Goal: Task Accomplishment & Management: Use online tool/utility

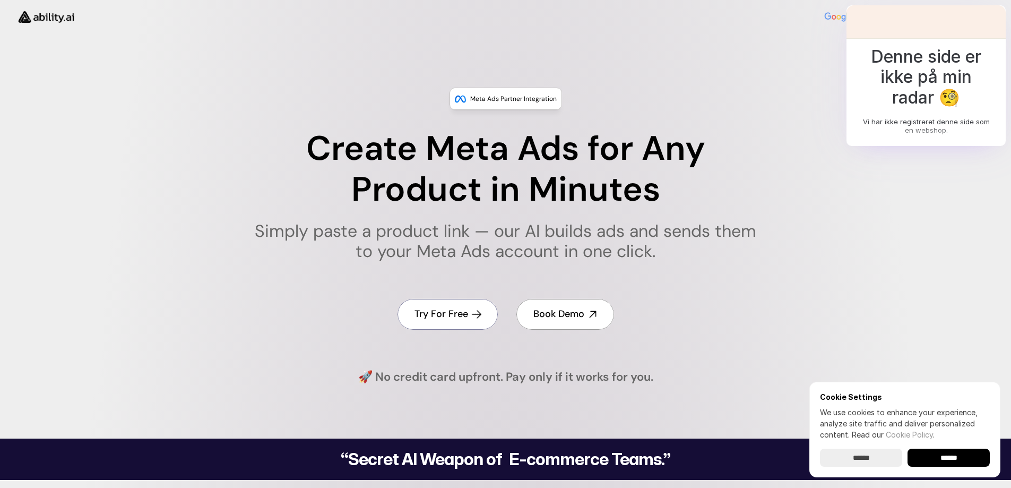
click at [445, 309] on h4 "Try For Free" at bounding box center [441, 313] width 54 height 13
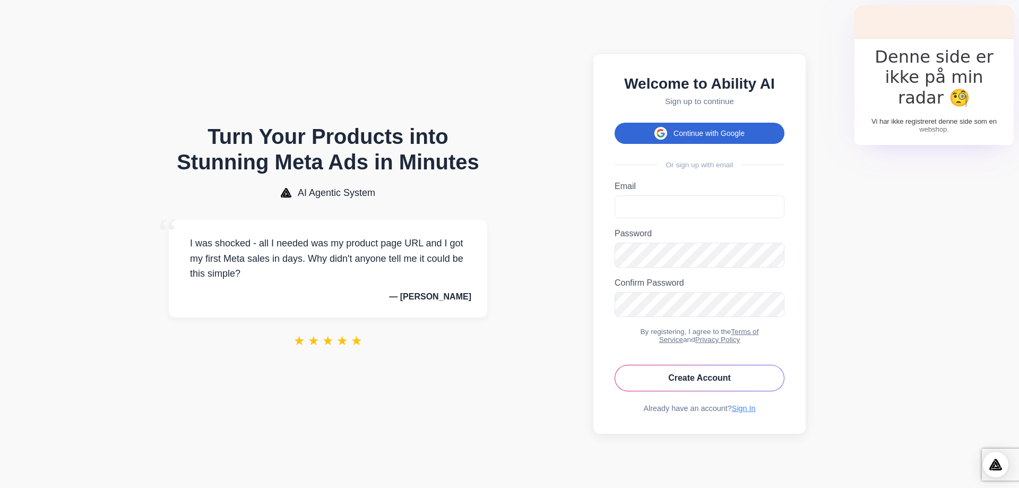
drag, startPoint x: 693, startPoint y: 126, endPoint x: 680, endPoint y: 124, distance: 13.4
click at [690, 126] on button "Continue with Google" at bounding box center [699, 133] width 170 height 21
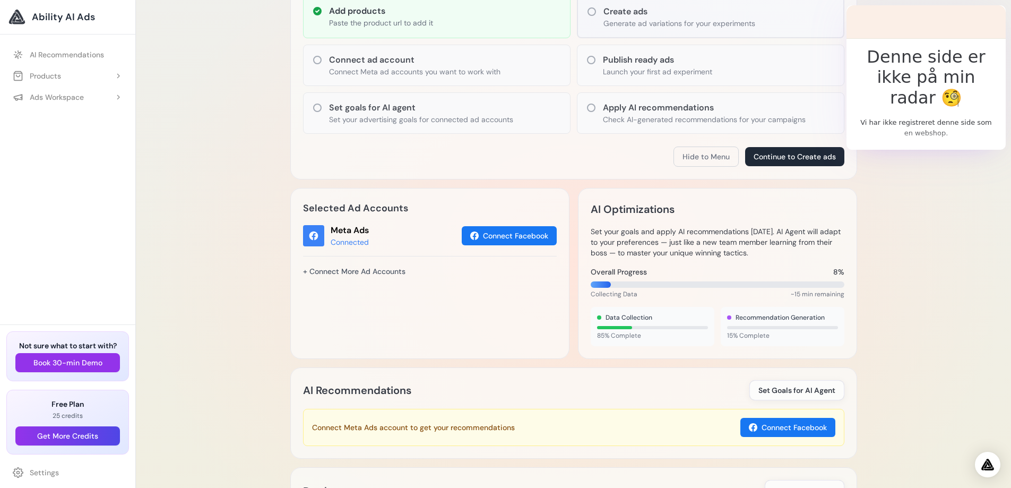
scroll to position [212, 0]
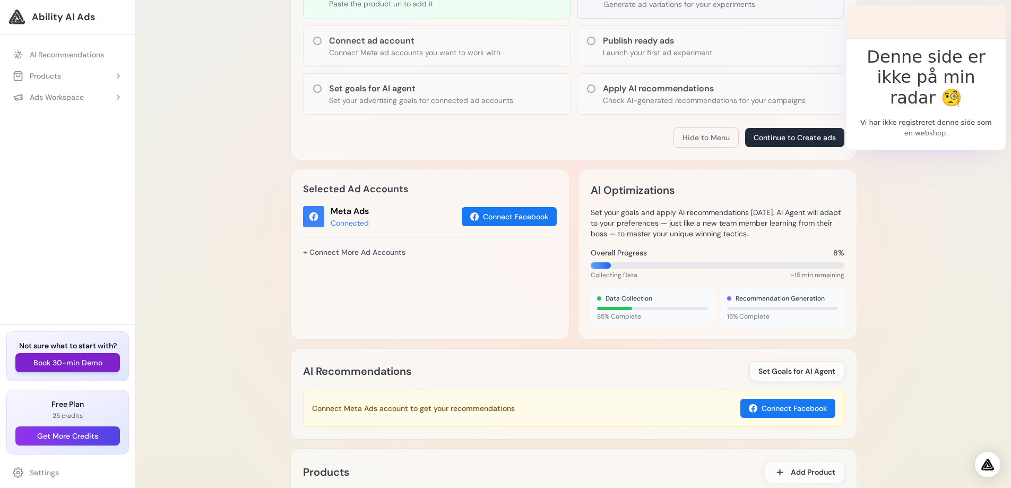
click at [74, 358] on button "Book 30-min Demo" at bounding box center [67, 362] width 105 height 19
click at [784, 144] on button "Continue to Create ads" at bounding box center [794, 137] width 99 height 19
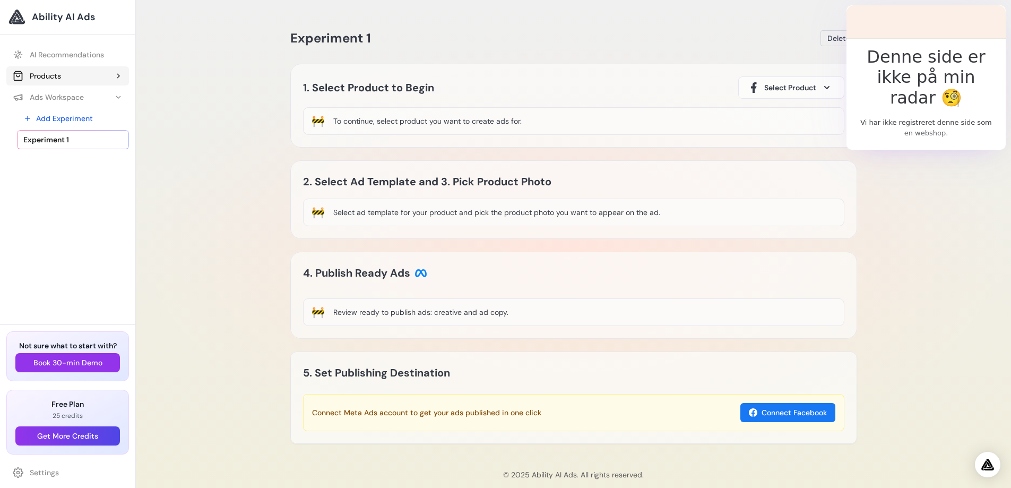
click at [57, 75] on div "Products" at bounding box center [37, 76] width 48 height 11
click at [71, 94] on link "Add Product" at bounding box center [73, 97] width 112 height 19
